Goal: Information Seeking & Learning: Learn about a topic

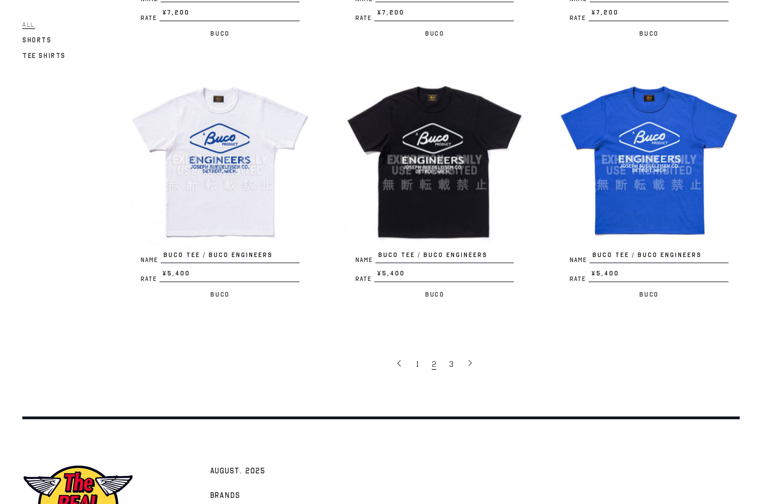
scroll to position [1986, 0]
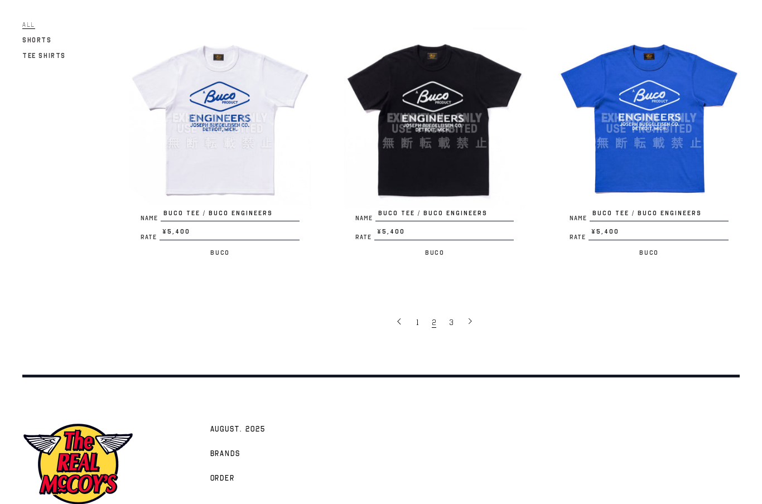
click at [472, 317] on icon at bounding box center [470, 321] width 8 height 8
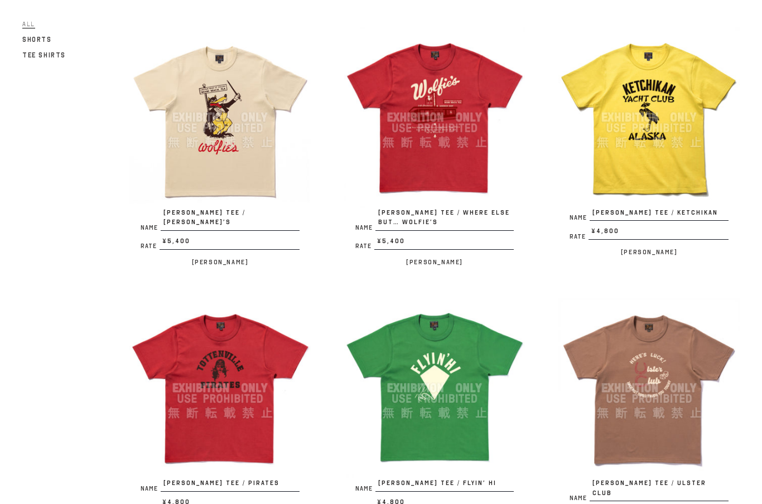
scroll to position [382, 0]
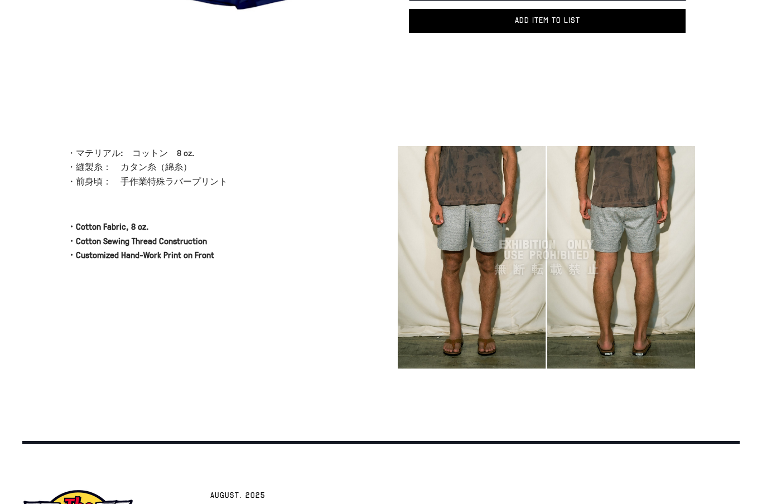
scroll to position [284, 0]
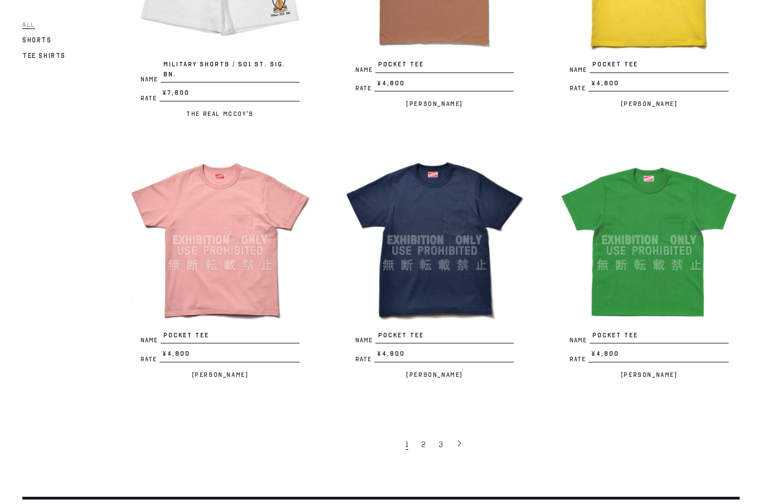
scroll to position [1885, 0]
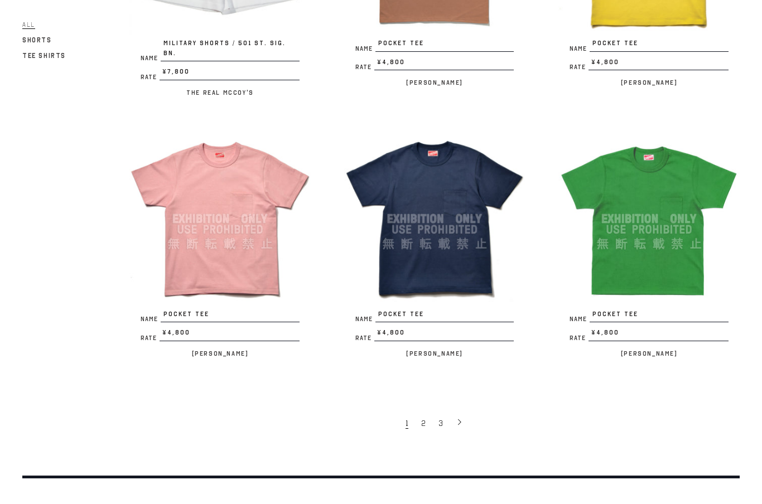
click at [456, 418] on icon at bounding box center [460, 422] width 8 height 8
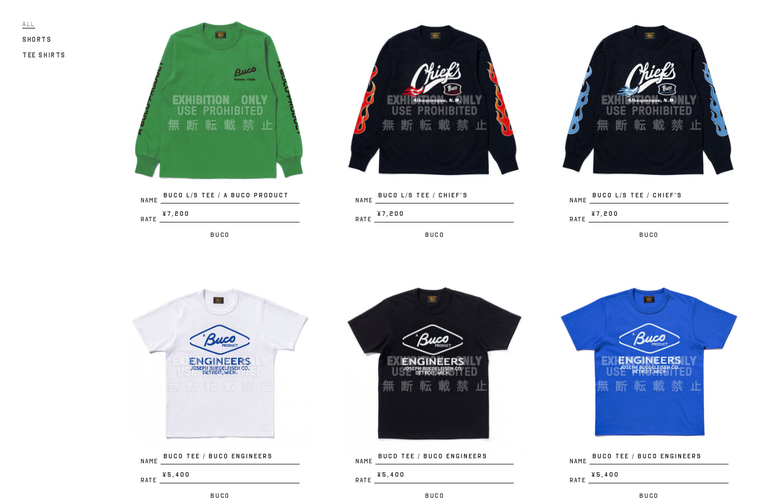
scroll to position [1787, 0]
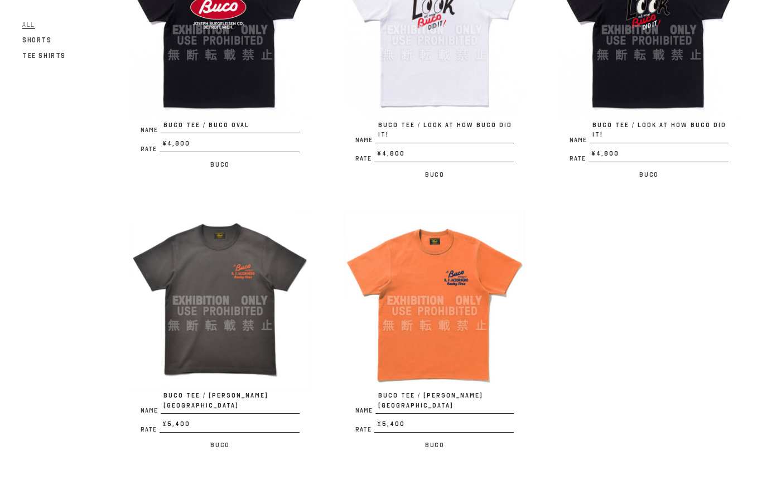
scroll to position [465, 0]
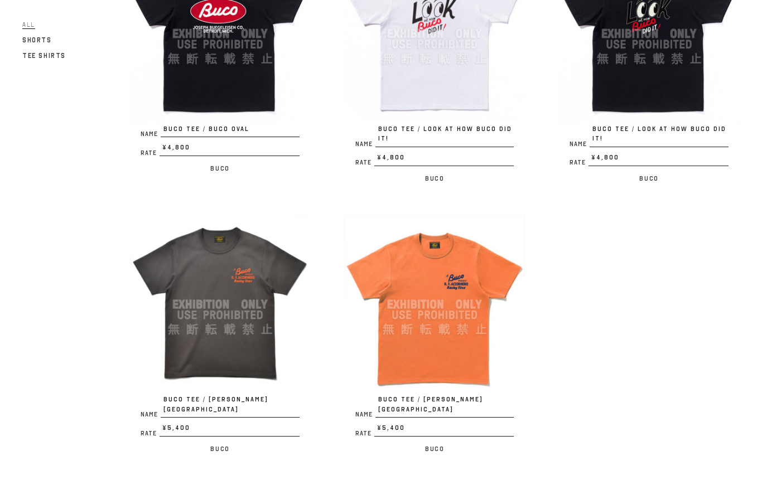
click at [234, 318] on div at bounding box center [219, 304] width 181 height 181
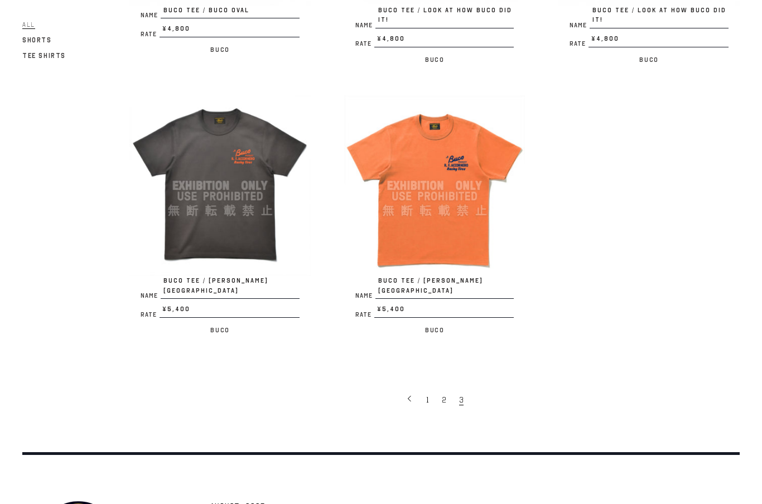
scroll to position [586, 0]
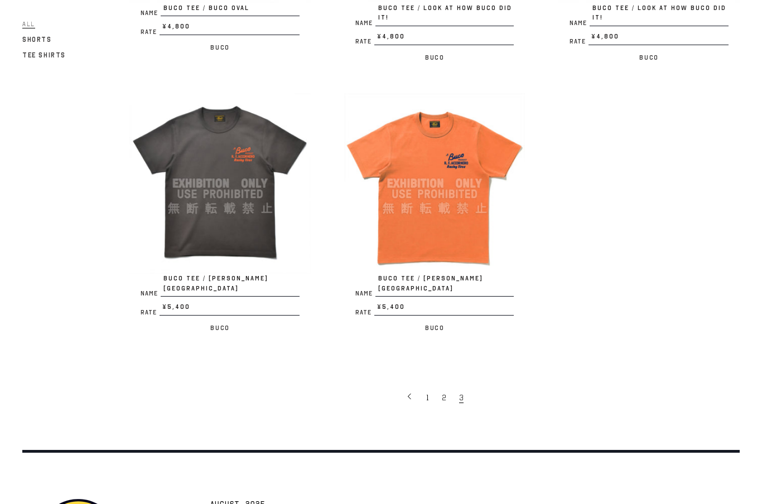
click at [440, 387] on link "2" at bounding box center [444, 398] width 17 height 22
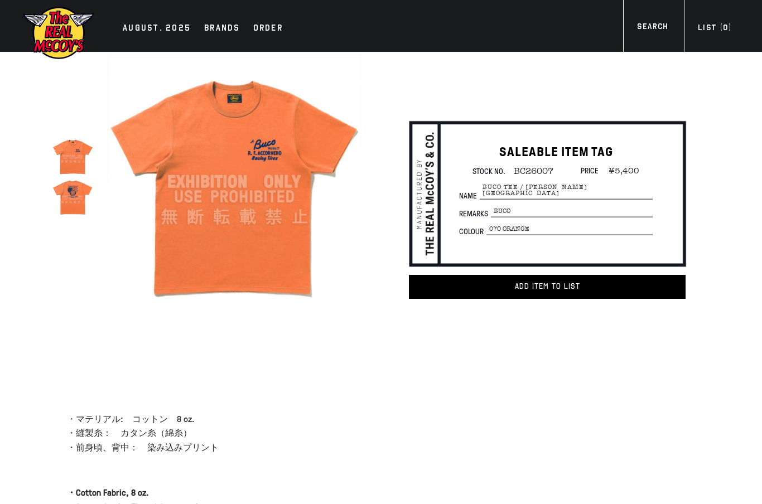
click at [75, 197] on div at bounding box center [72, 196] width 41 height 41
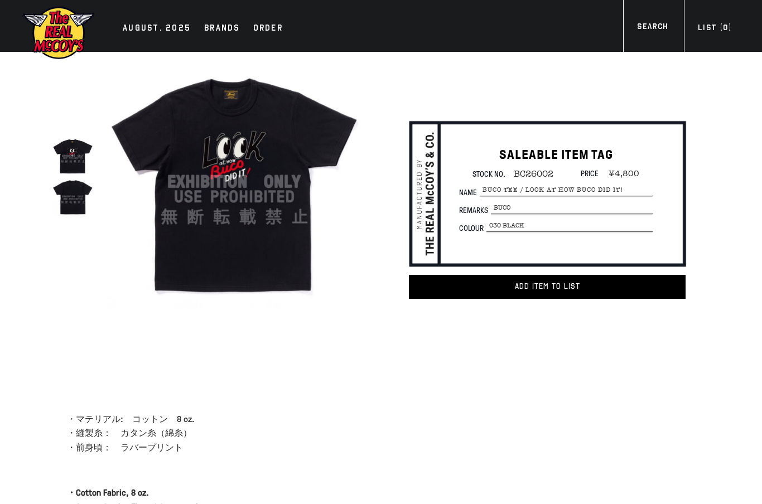
click at [66, 199] on div at bounding box center [72, 196] width 41 height 41
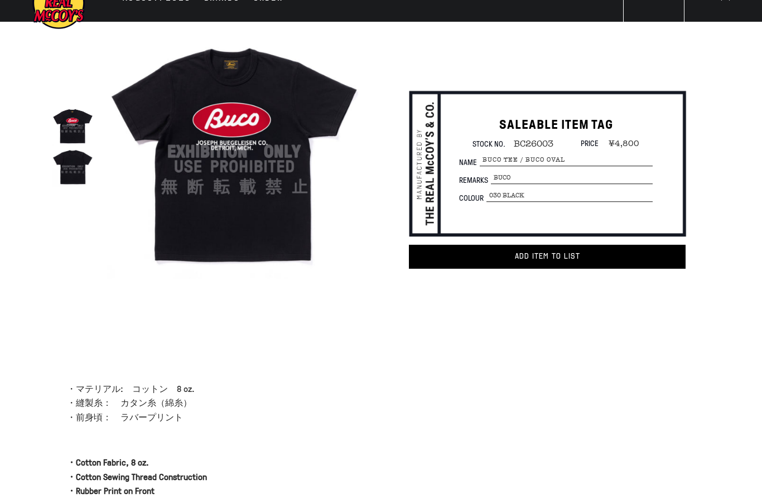
scroll to position [30, 0]
click at [72, 173] on div at bounding box center [72, 166] width 41 height 41
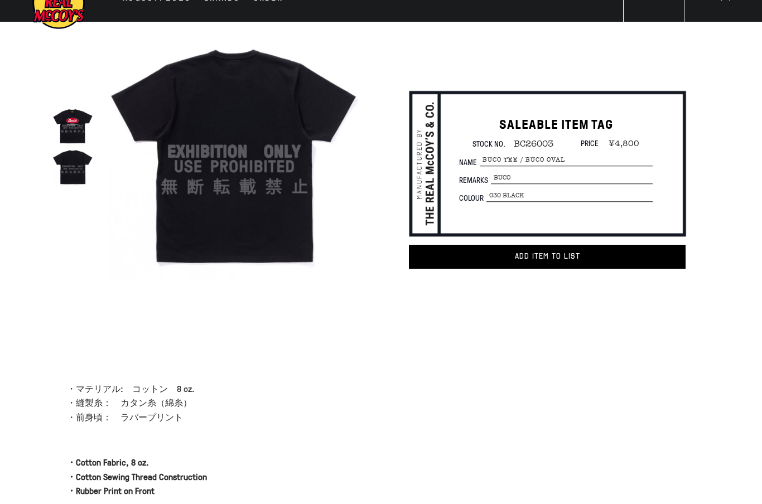
click at [71, 126] on div at bounding box center [72, 125] width 41 height 41
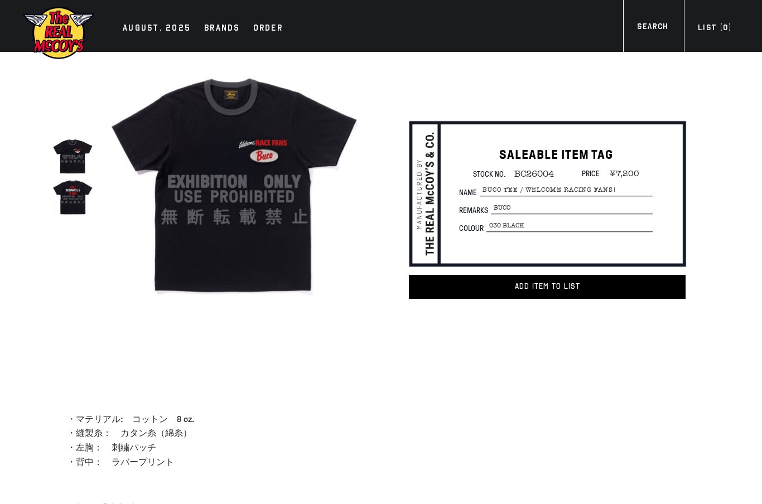
click at [75, 194] on div at bounding box center [72, 196] width 41 height 41
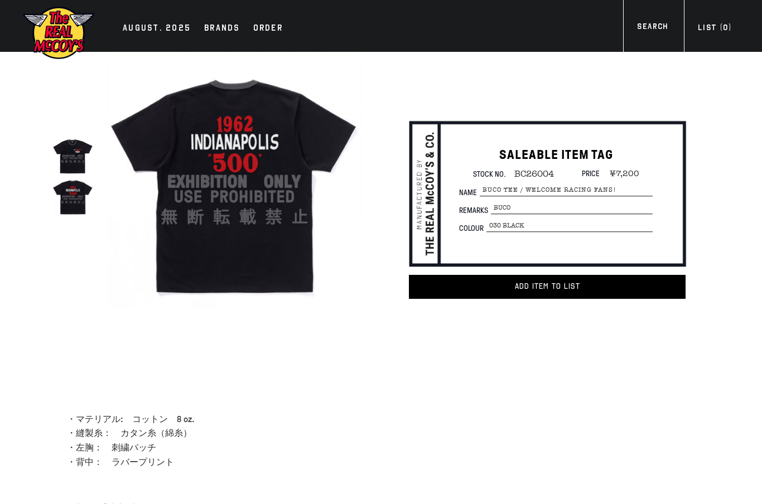
click at [71, 158] on div at bounding box center [72, 156] width 41 height 41
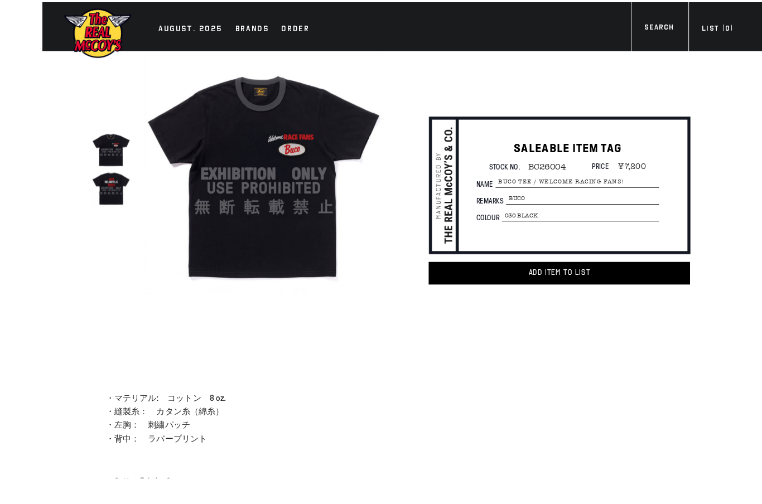
scroll to position [12, 0]
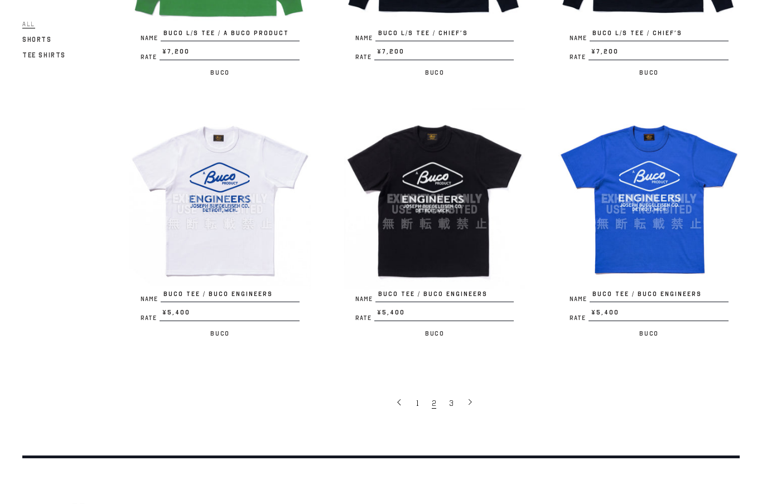
scroll to position [1903, 0]
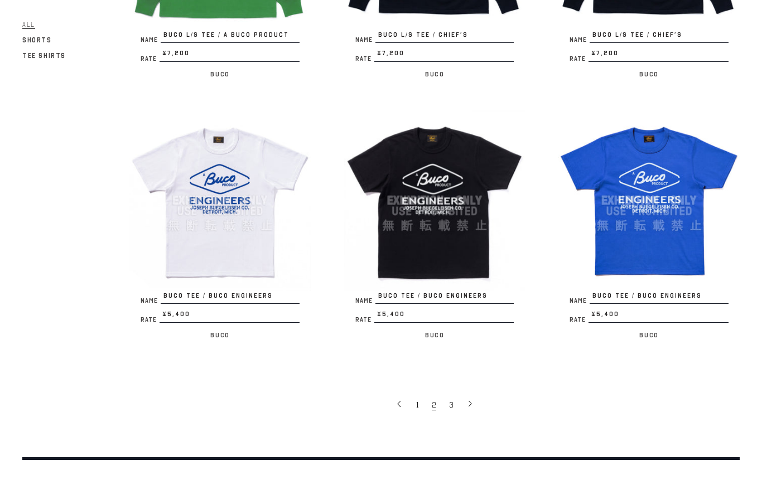
click at [415, 393] on link "1" at bounding box center [419, 404] width 16 height 22
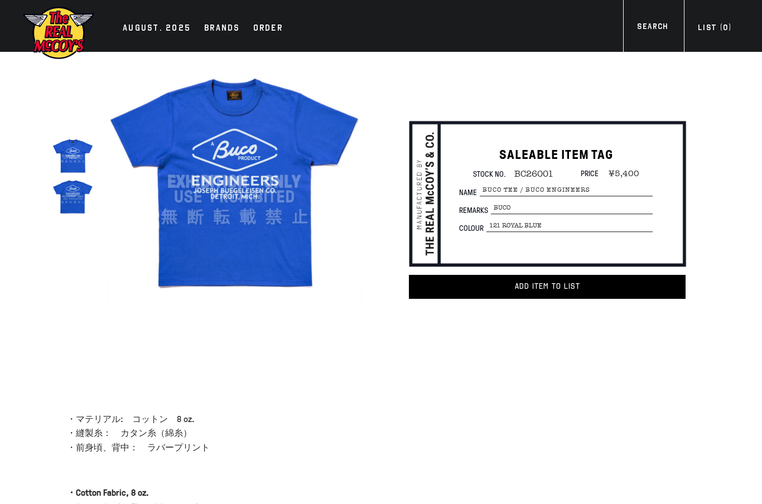
click at [69, 210] on div at bounding box center [72, 196] width 41 height 41
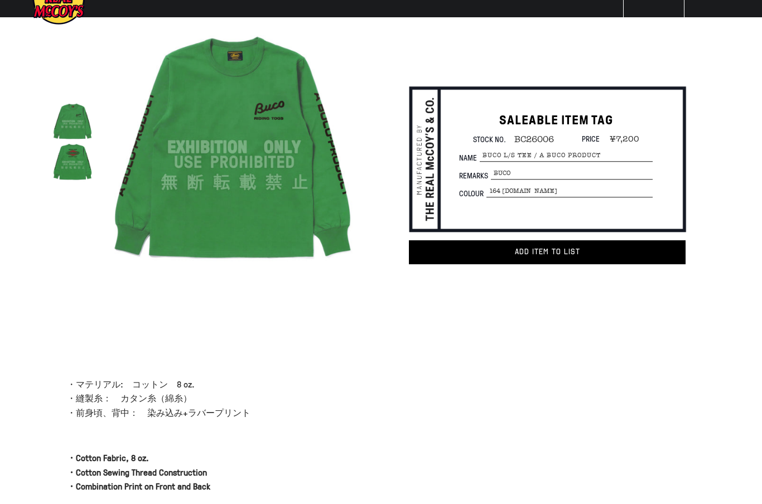
scroll to position [34, 0]
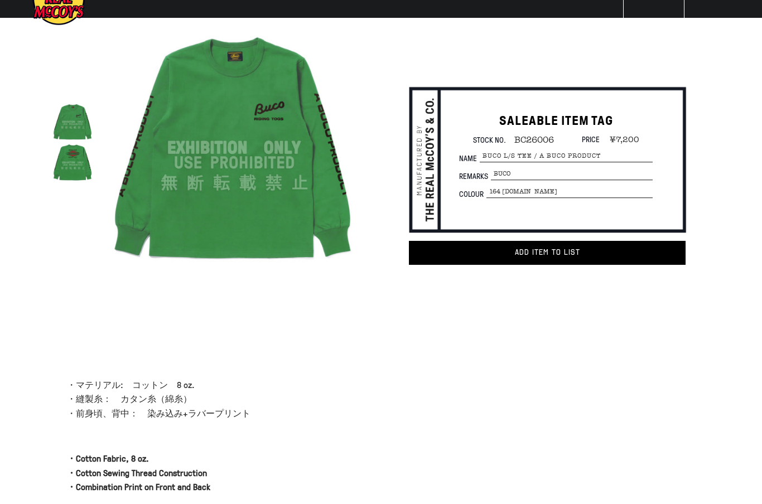
click at [74, 167] on div at bounding box center [72, 162] width 41 height 41
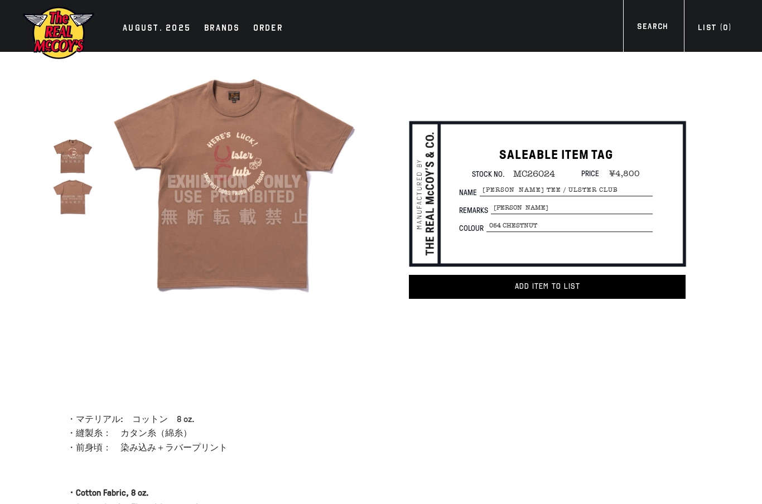
click at [79, 151] on div at bounding box center [72, 156] width 41 height 41
click at [250, 213] on div at bounding box center [234, 182] width 254 height 254
click at [76, 202] on div at bounding box center [72, 196] width 41 height 41
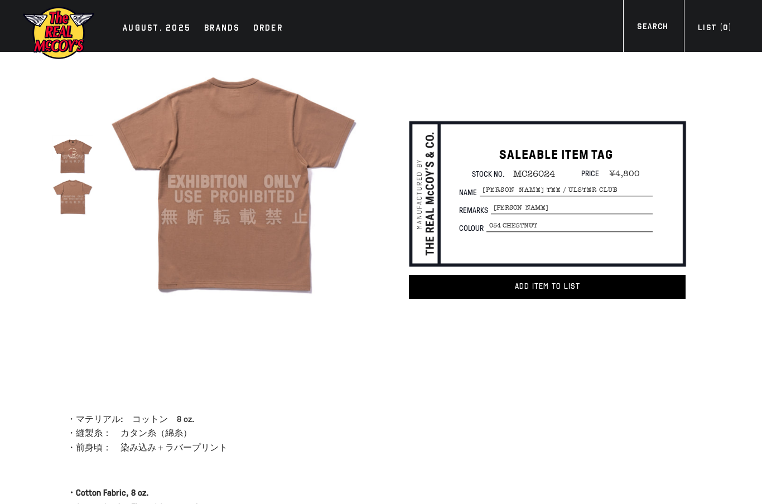
click at [73, 168] on div at bounding box center [72, 156] width 41 height 41
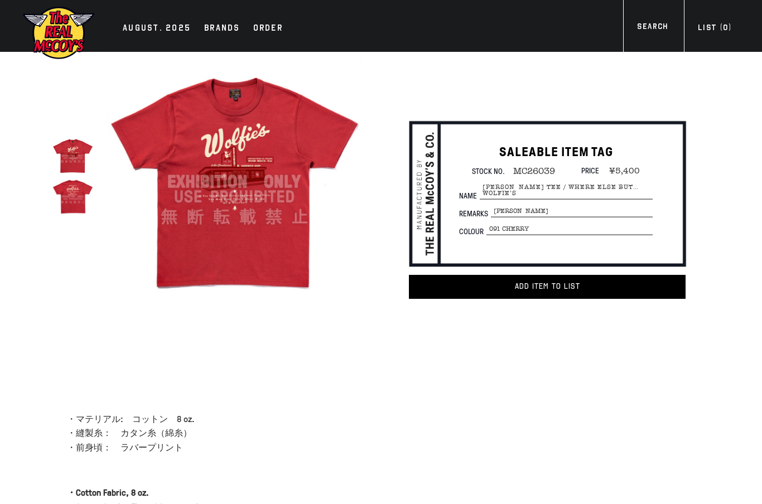
click at [81, 208] on div at bounding box center [72, 196] width 41 height 41
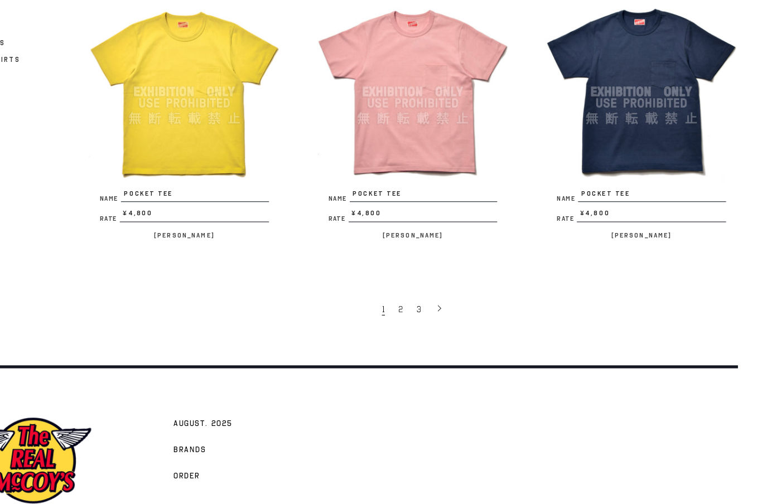
scroll to position [2017, 0]
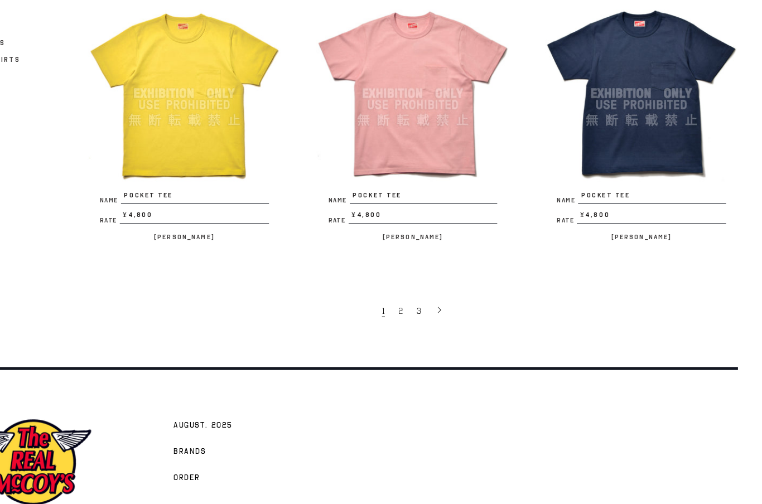
click at [433, 280] on link "3" at bounding box center [441, 291] width 17 height 22
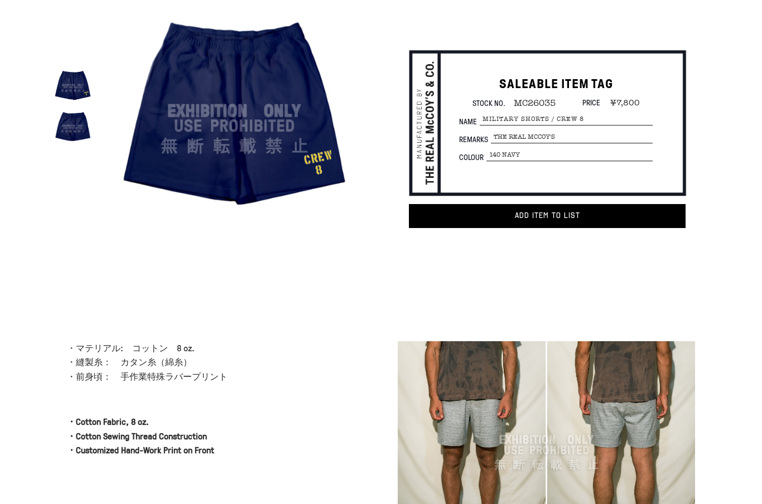
scroll to position [70, 0]
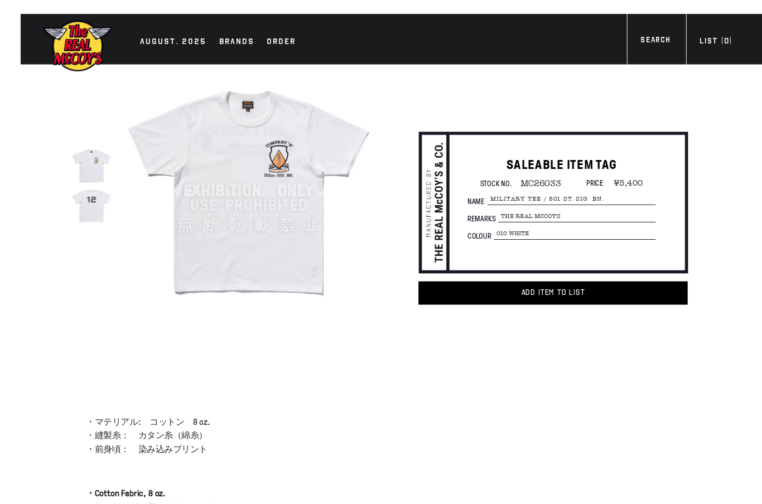
scroll to position [6, 0]
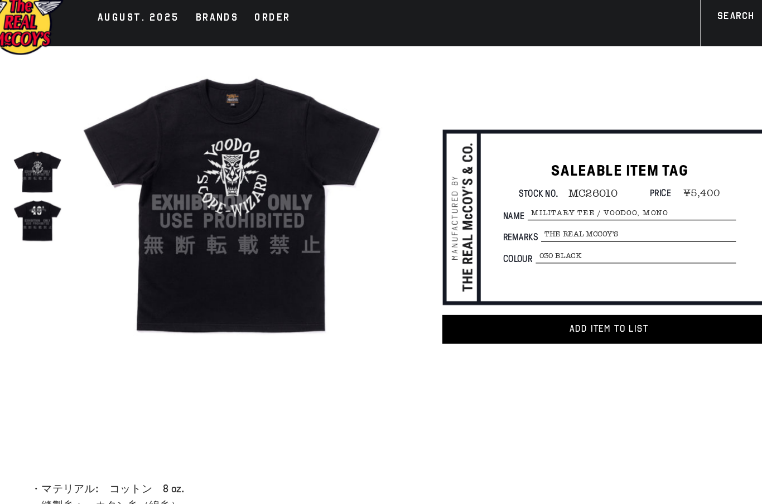
click at [52, 190] on div at bounding box center [72, 196] width 41 height 41
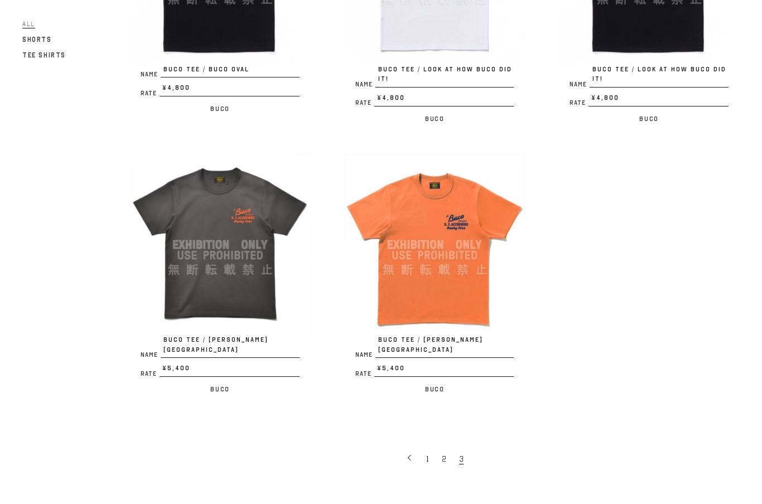
scroll to position [520, 0]
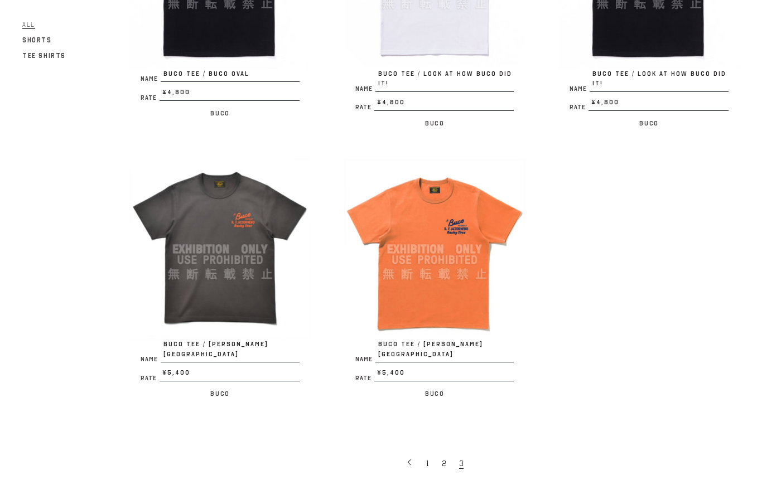
click at [443, 459] on span "2" at bounding box center [444, 464] width 4 height 11
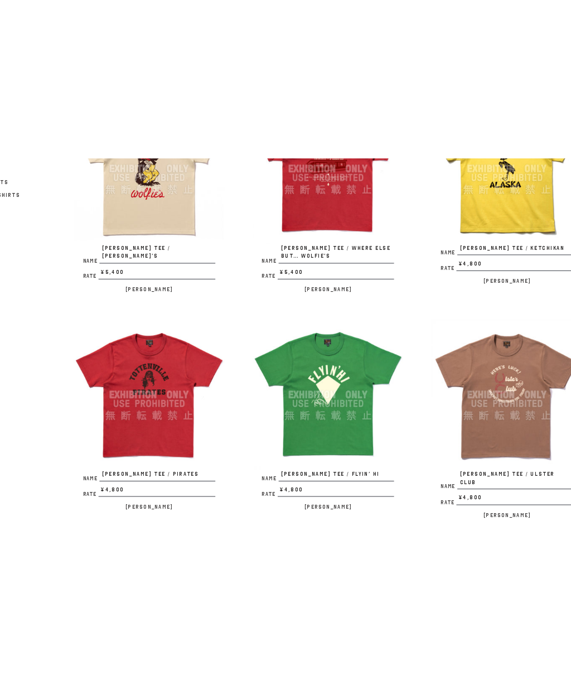
scroll to position [486, 0]
